Goal: Find specific page/section: Find specific page/section

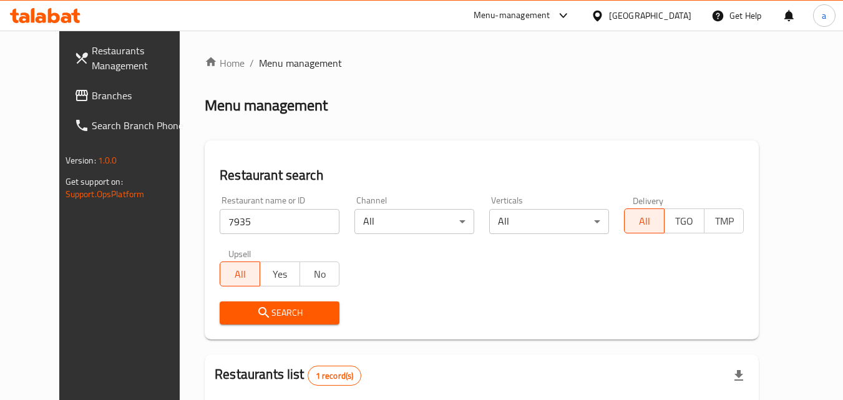
click at [690, 13] on div "[GEOGRAPHIC_DATA]" at bounding box center [650, 16] width 82 height 14
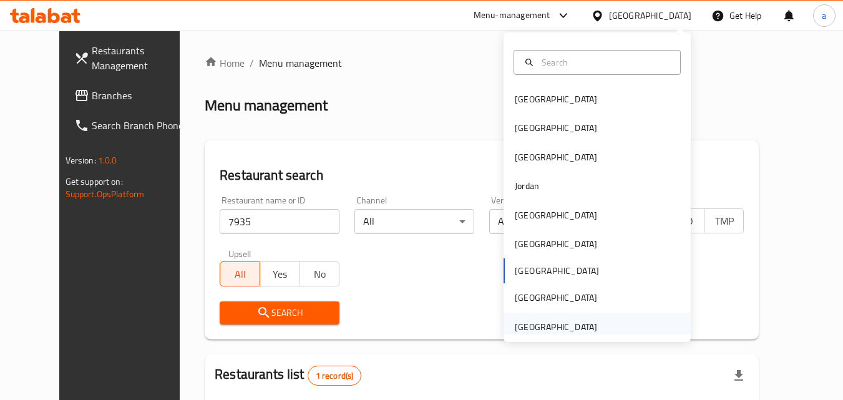
click at [607, 329] on div "[GEOGRAPHIC_DATA]" at bounding box center [597, 327] width 187 height 29
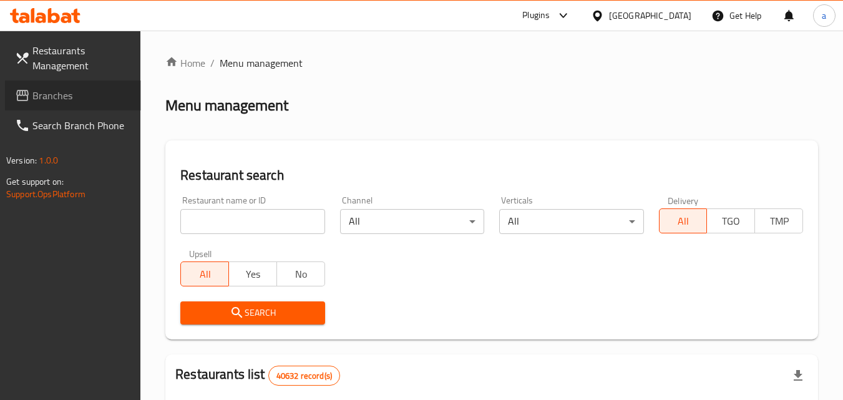
click at [95, 93] on span "Branches" at bounding box center [81, 95] width 99 height 15
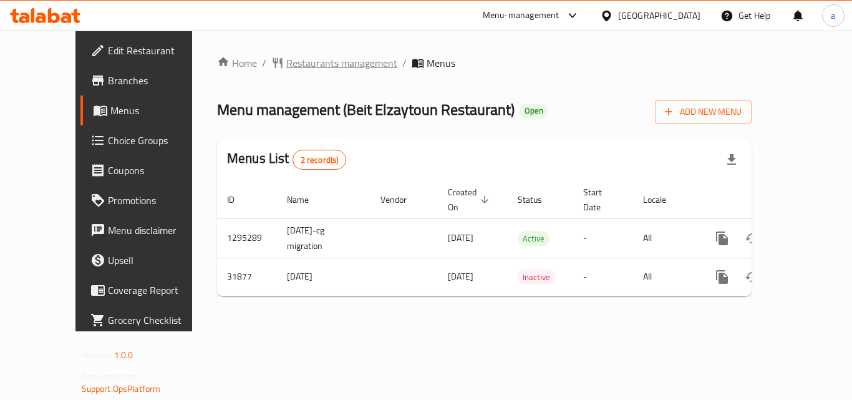
click at [286, 58] on span "Restaurants management" at bounding box center [341, 63] width 111 height 15
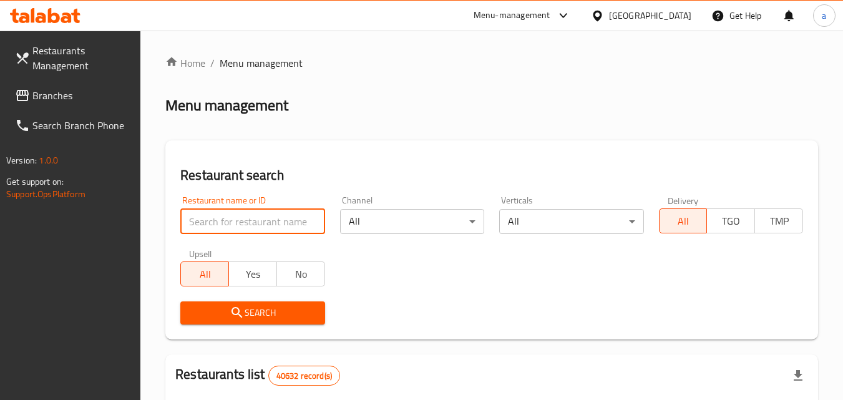
click at [276, 217] on input "search" at bounding box center [252, 221] width 144 height 25
paste input "16325"
type input "16325"
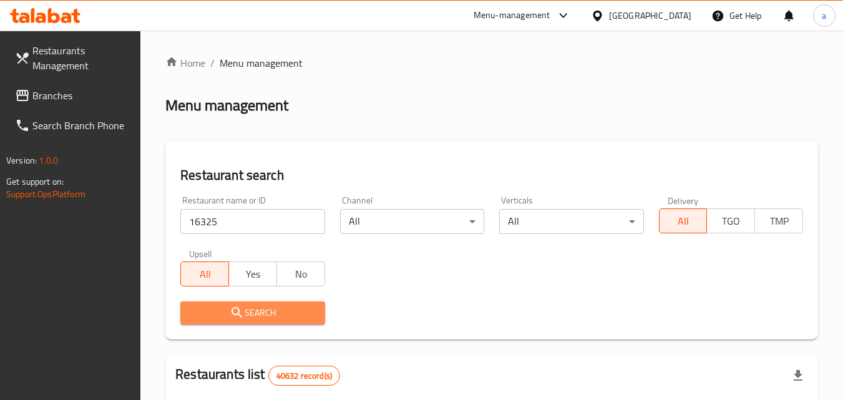
click at [248, 318] on span "Search" at bounding box center [252, 313] width 124 height 16
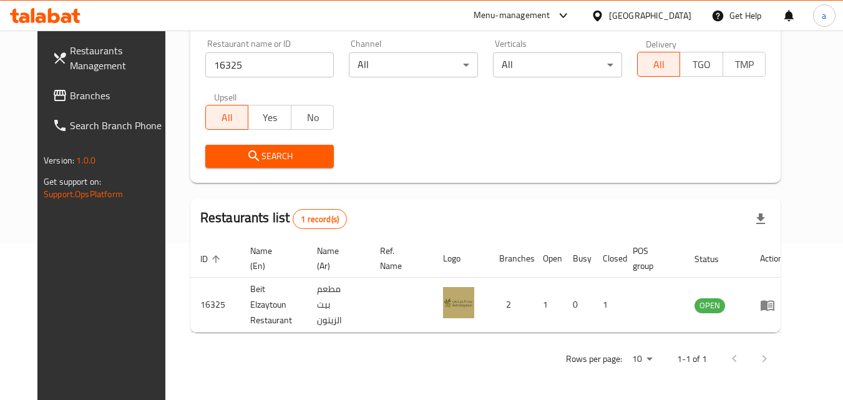
scroll to position [146, 0]
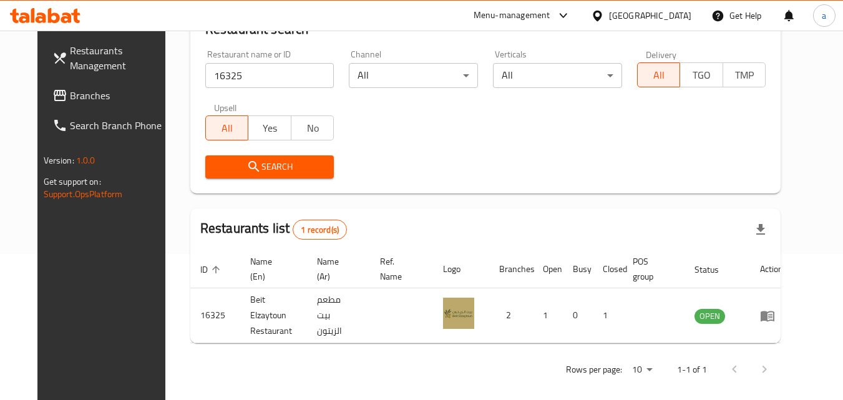
click at [312, 158] on button "Search" at bounding box center [269, 166] width 129 height 23
click at [87, 99] on span "Branches" at bounding box center [119, 95] width 99 height 15
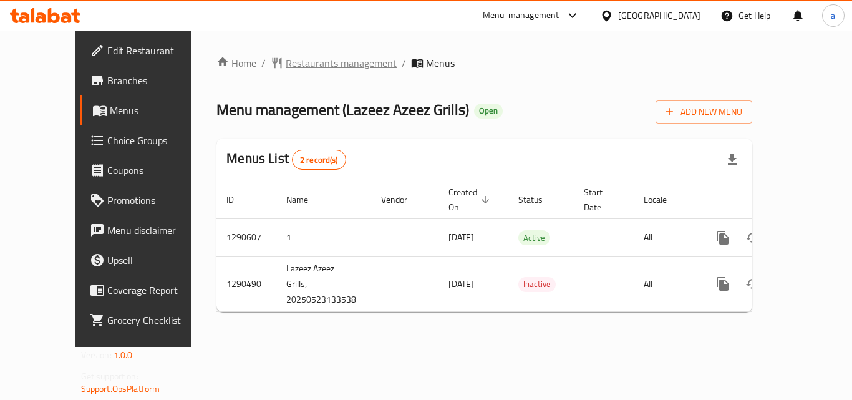
click at [286, 61] on span "Restaurants management" at bounding box center [341, 63] width 111 height 15
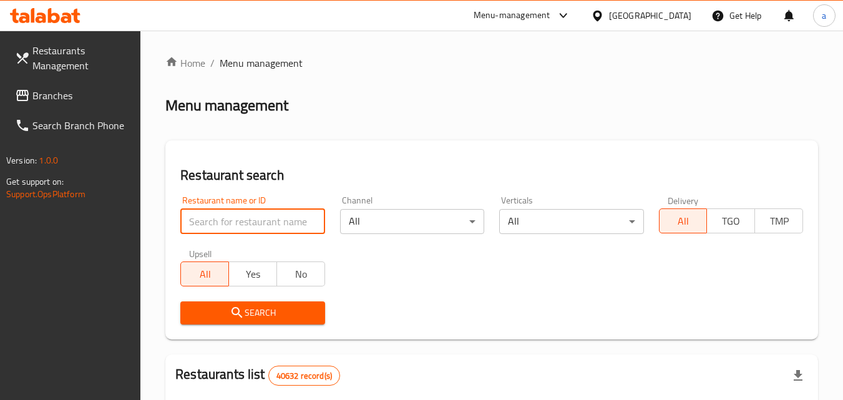
click at [247, 218] on input "search" at bounding box center [252, 221] width 144 height 25
paste input "698276"
type input "698276"
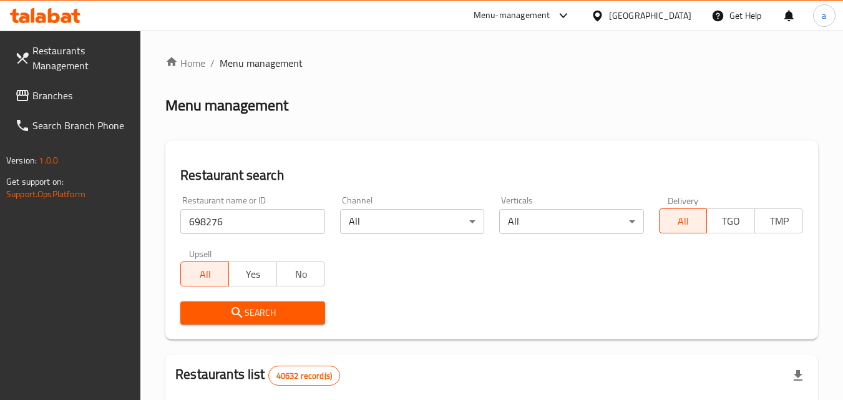
click at [233, 313] on icon "submit" at bounding box center [237, 312] width 15 height 15
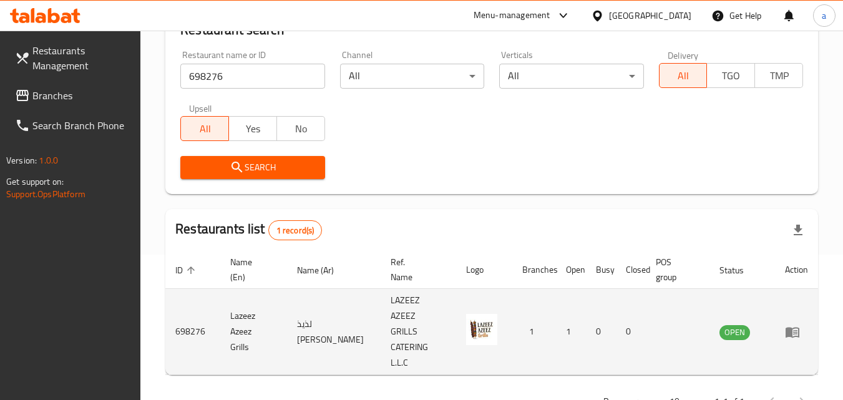
scroll to position [157, 0]
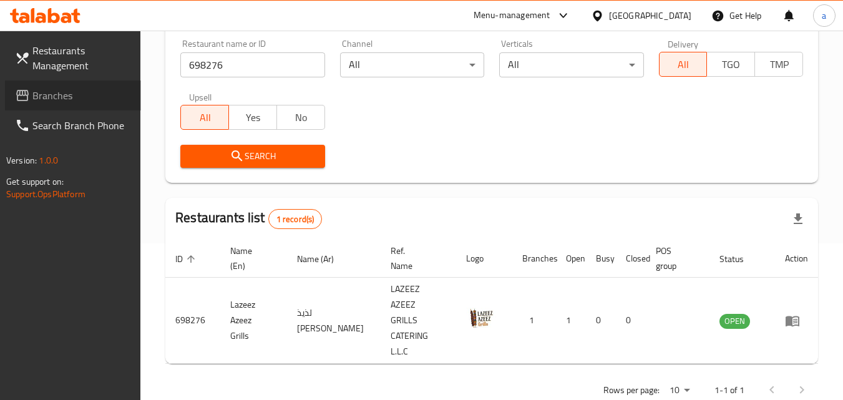
click at [87, 94] on span "Branches" at bounding box center [81, 95] width 99 height 15
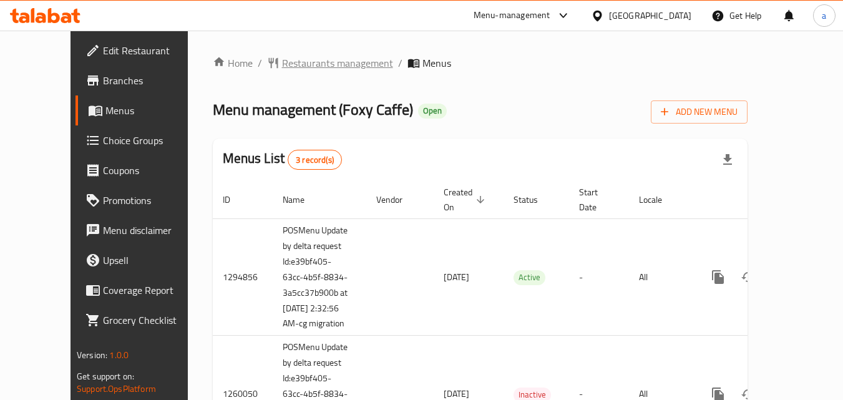
click at [298, 62] on span "Restaurants management" at bounding box center [337, 63] width 111 height 15
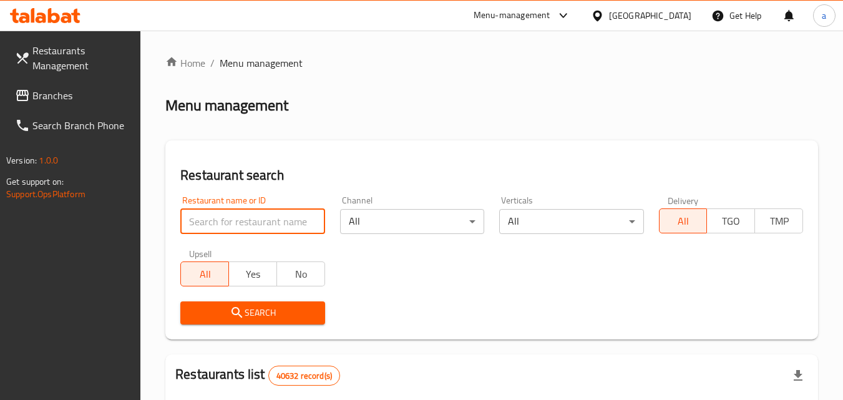
click at [277, 215] on input "search" at bounding box center [252, 221] width 144 height 25
paste input "20200"
type input "20200"
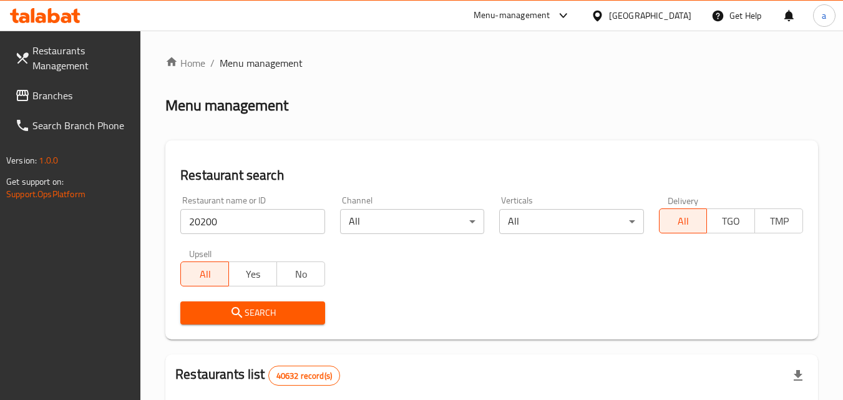
click at [259, 306] on span "Search" at bounding box center [252, 313] width 124 height 16
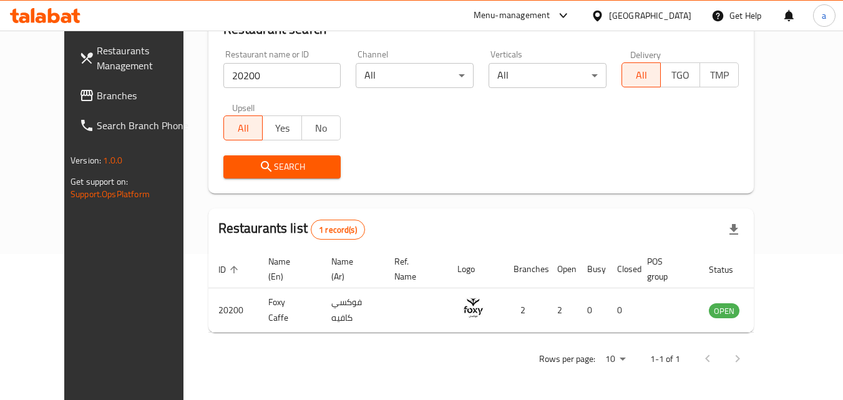
scroll to position [146, 0]
click at [97, 93] on span "Branches" at bounding box center [146, 95] width 99 height 15
